Goal: Task Accomplishment & Management: Complete application form

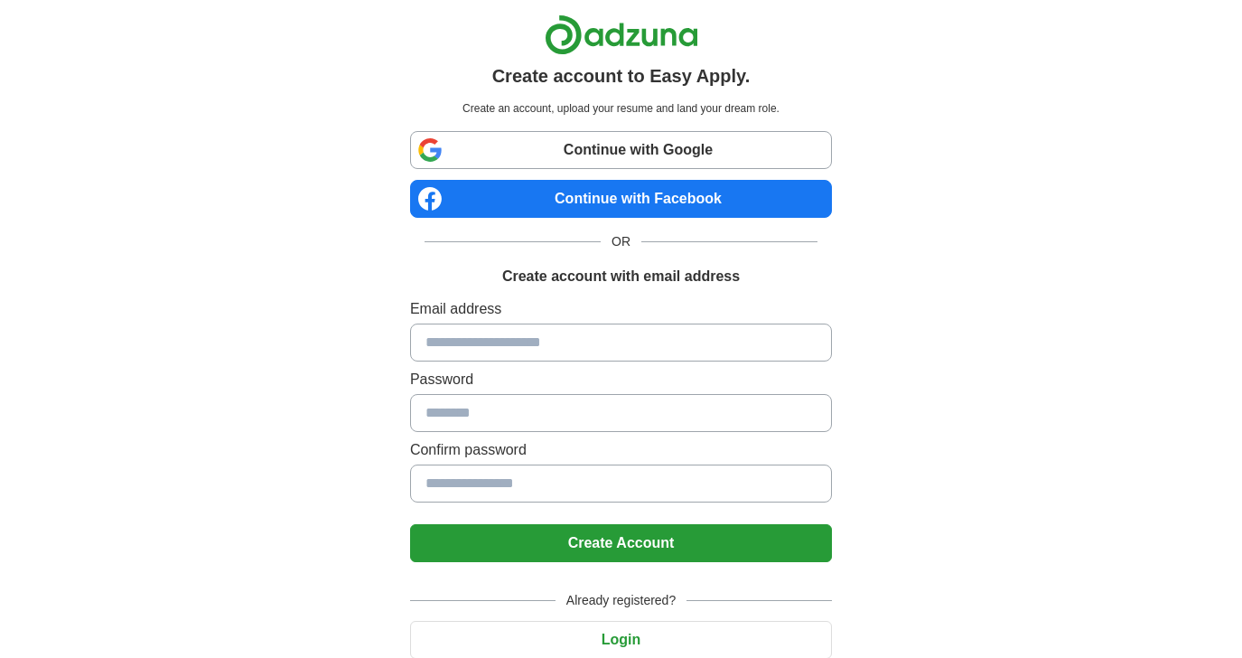
click at [543, 340] on input at bounding box center [621, 342] width 422 height 38
click at [584, 354] on input at bounding box center [621, 342] width 422 height 38
click at [520, 351] on input at bounding box center [621, 342] width 422 height 38
